Goal: Check status

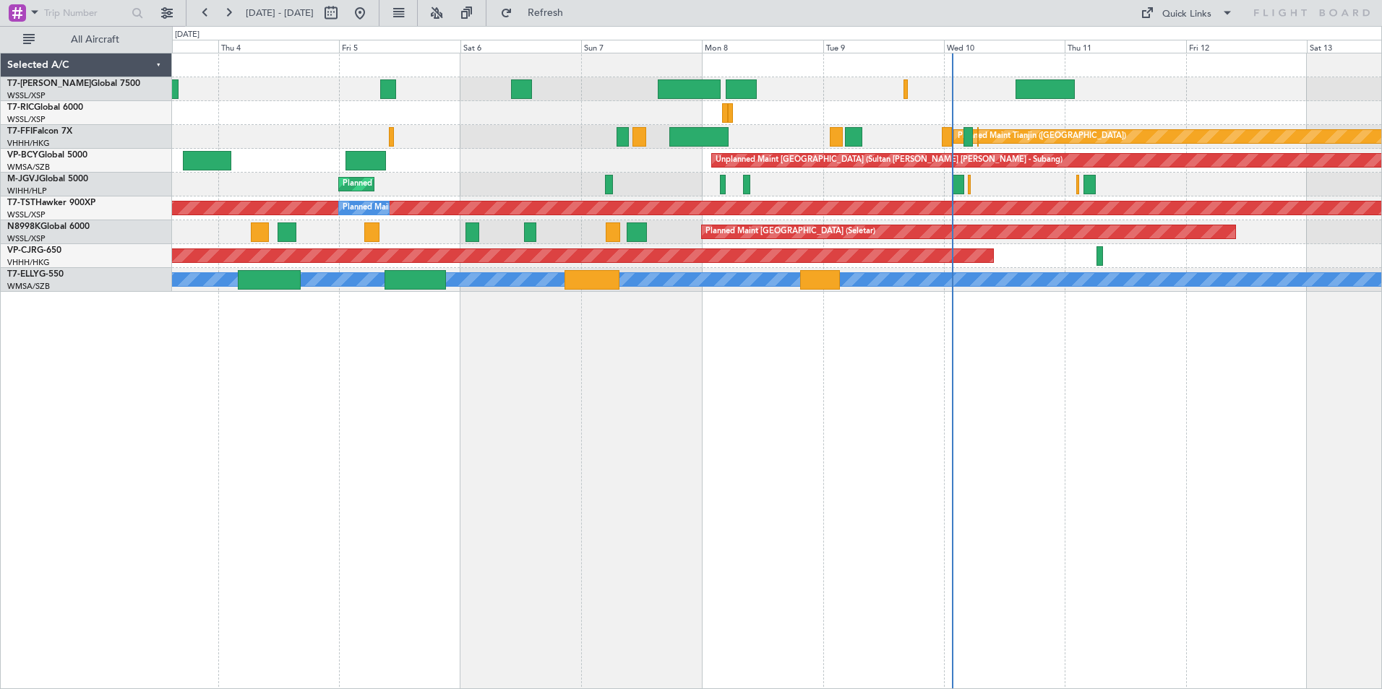
click at [572, 376] on div "Planned Maint Dubai (Al Maktoum Intl) Planned Maint Tianjin ([GEOGRAPHIC_DATA])…" at bounding box center [777, 371] width 1210 height 637
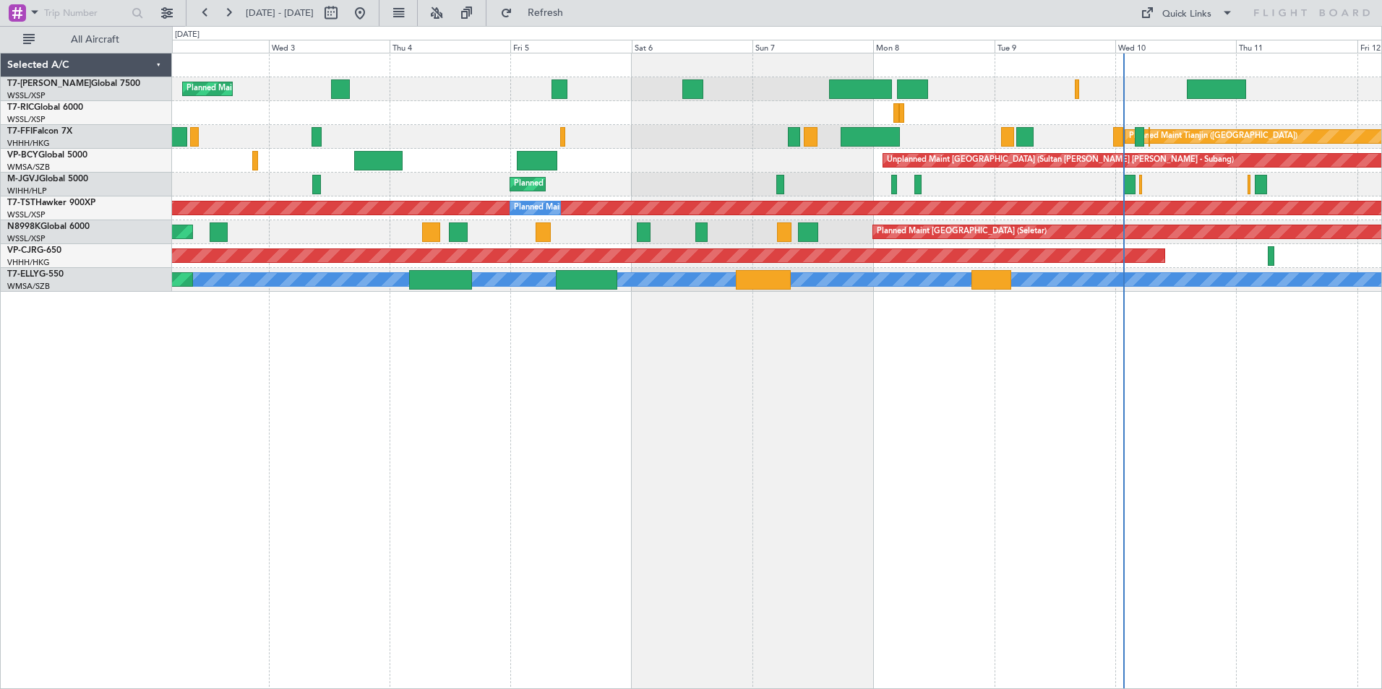
click at [499, 361] on div "Planned Maint Dubai (Al Maktoum Intl) Planned Maint Tianjin ([GEOGRAPHIC_DATA])…" at bounding box center [777, 371] width 1210 height 637
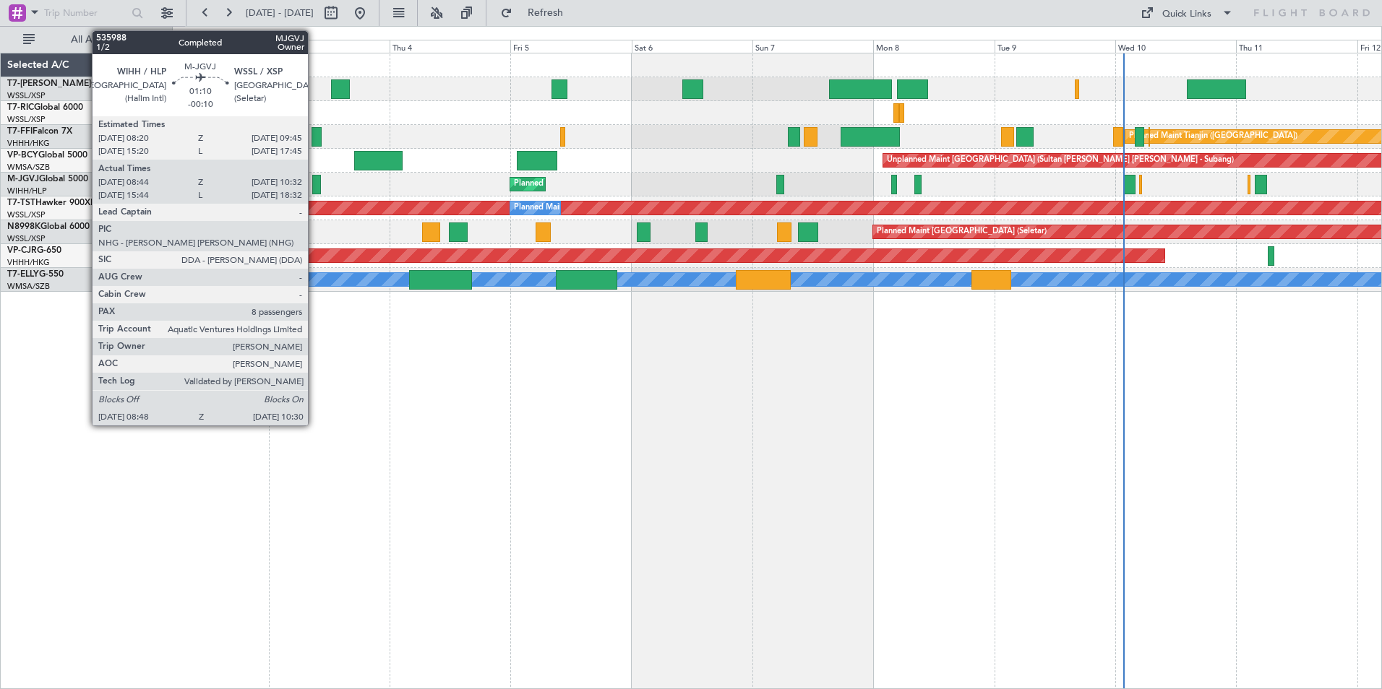
click at [314, 181] on div at bounding box center [316, 185] width 9 height 20
